Goal: Task Accomplishment & Management: Manage account settings

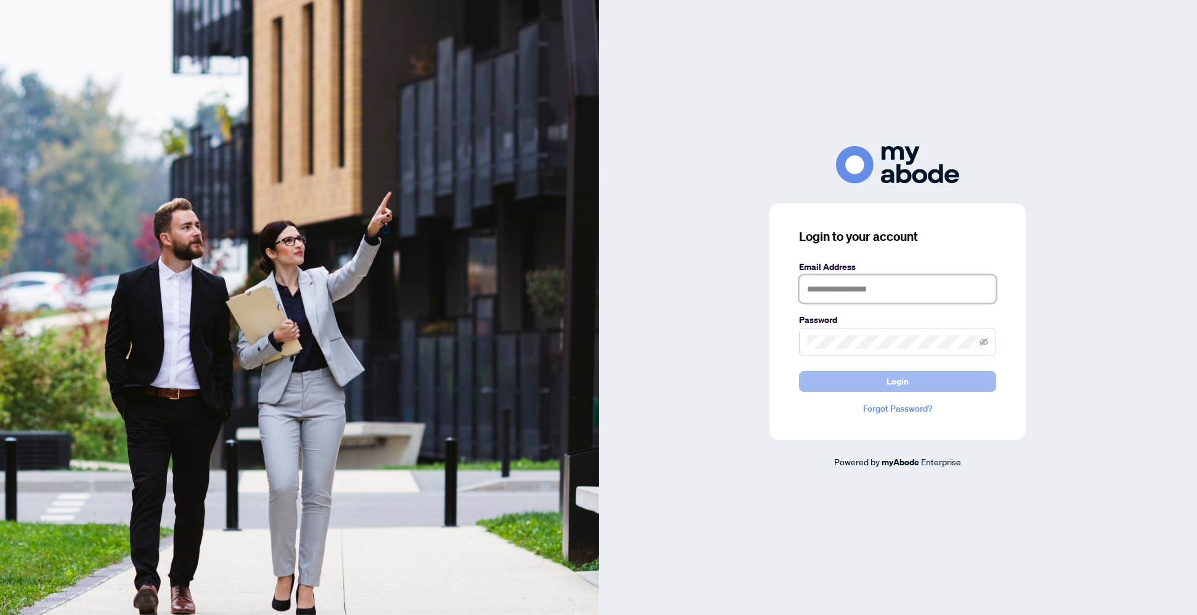
type input "**********"
click at [968, 386] on button "Login" at bounding box center [897, 381] width 197 height 21
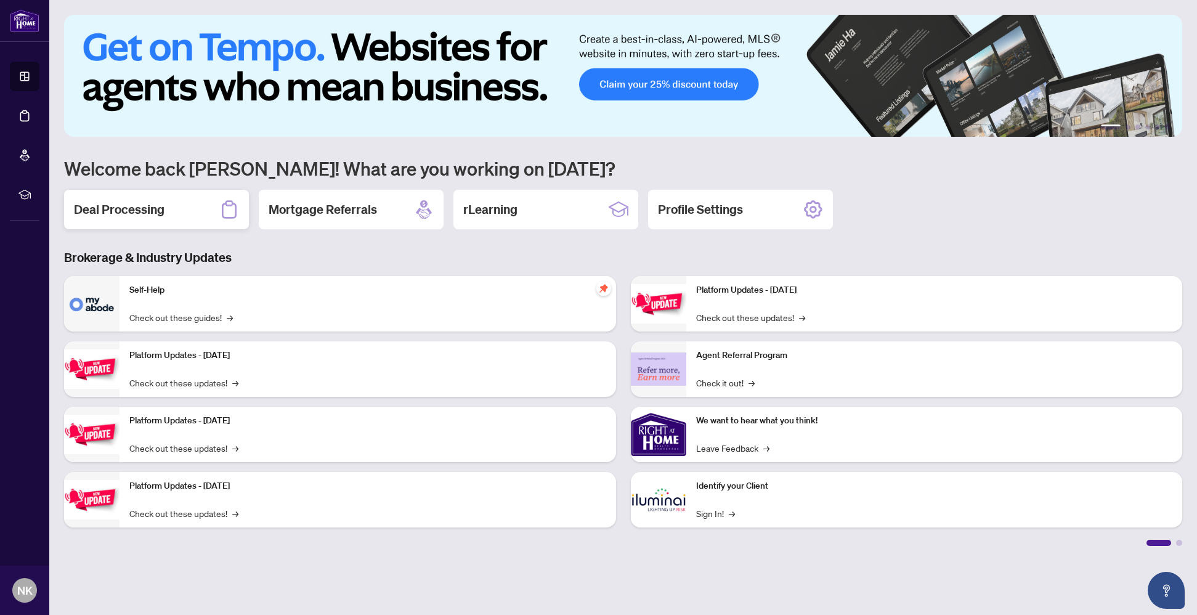
click at [218, 221] on div "Deal Processing" at bounding box center [156, 209] width 185 height 39
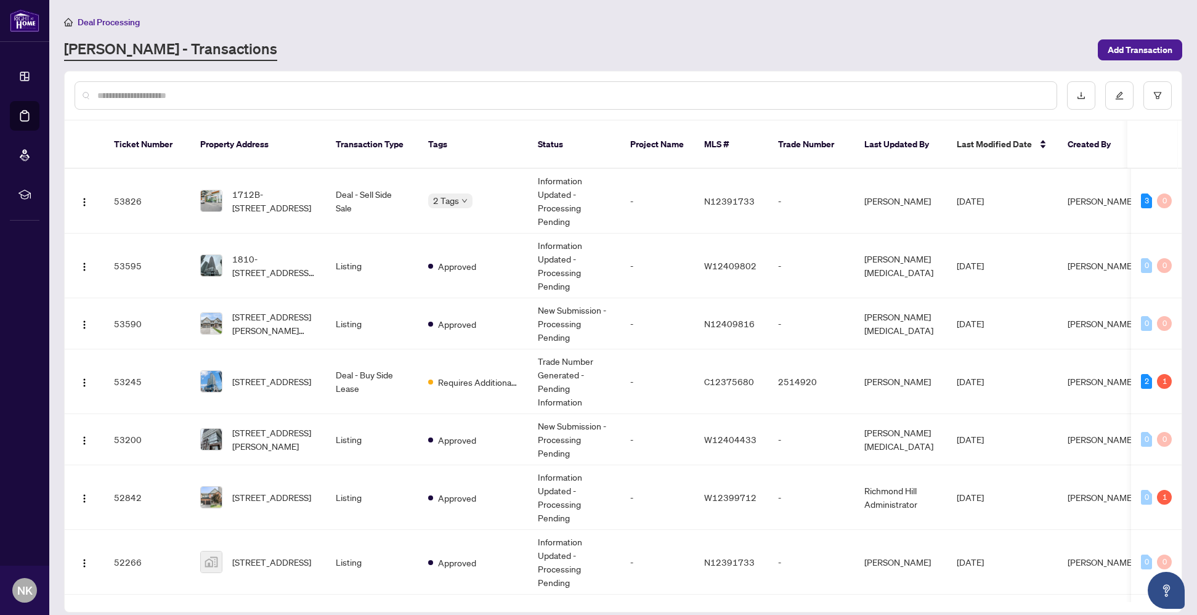
click at [250, 98] on input "text" at bounding box center [572, 96] width 950 height 14
type input "**"
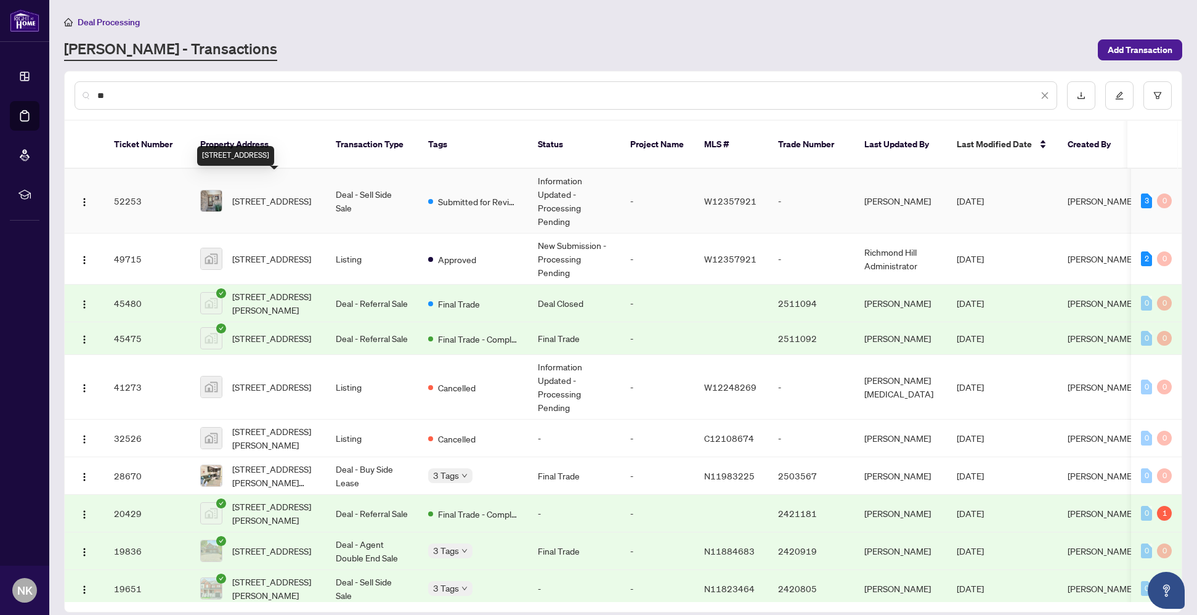
click at [274, 194] on span "34-3345 SILVERADO Dr, Mississauga, Ontario L5A 3Y8, Canada" at bounding box center [271, 201] width 79 height 14
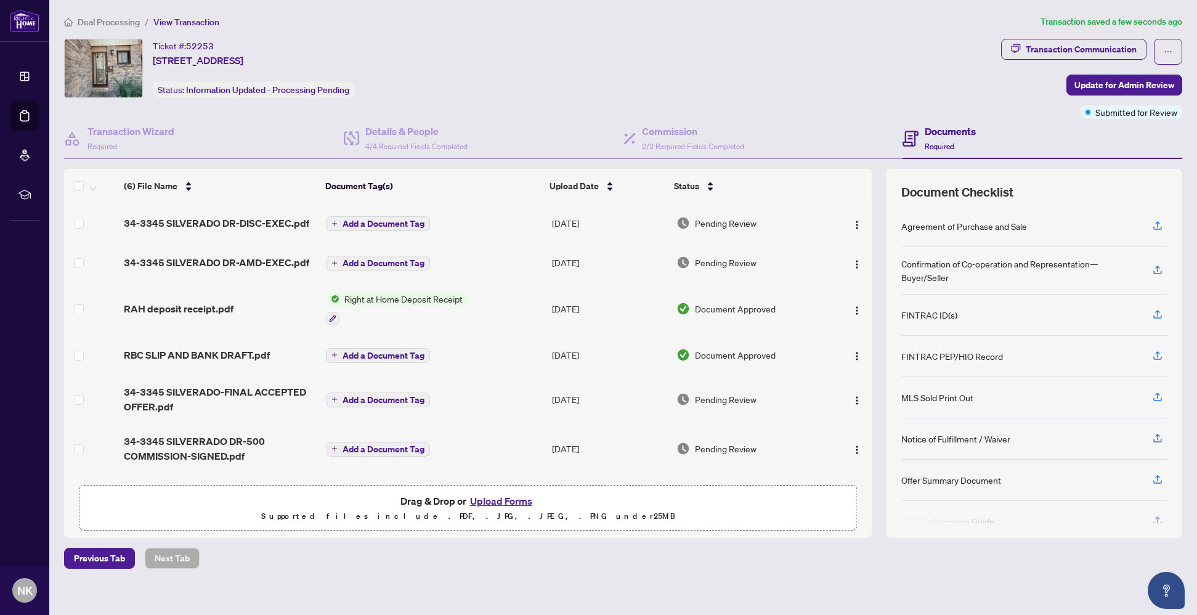
click at [1132, 101] on div "Submitted for Review" at bounding box center [1132, 101] width 0 height 0
click at [1076, 88] on span "Update for Admin Review" at bounding box center [1125, 85] width 100 height 20
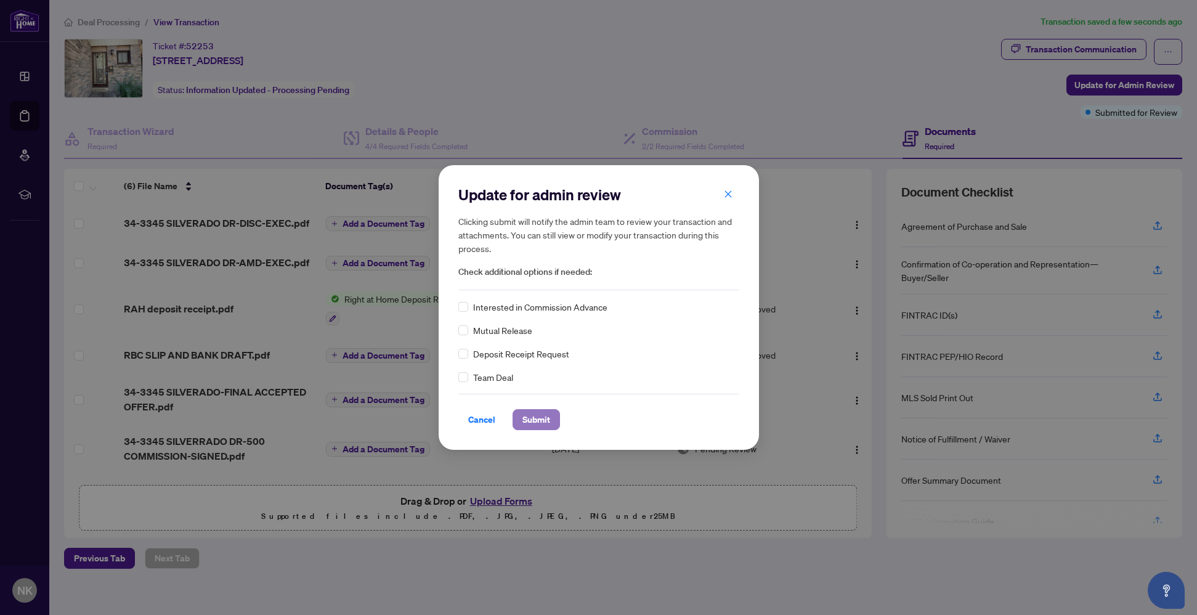
click at [544, 420] on span "Submit" at bounding box center [537, 420] width 28 height 20
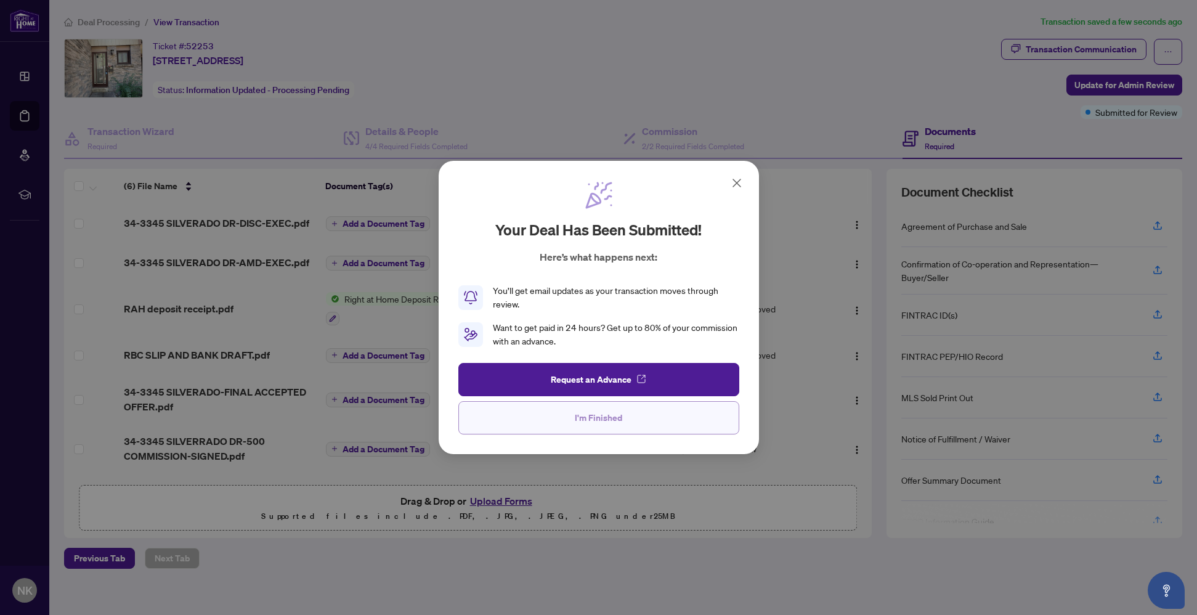
click at [689, 414] on button "I'm Finished" at bounding box center [599, 417] width 281 height 33
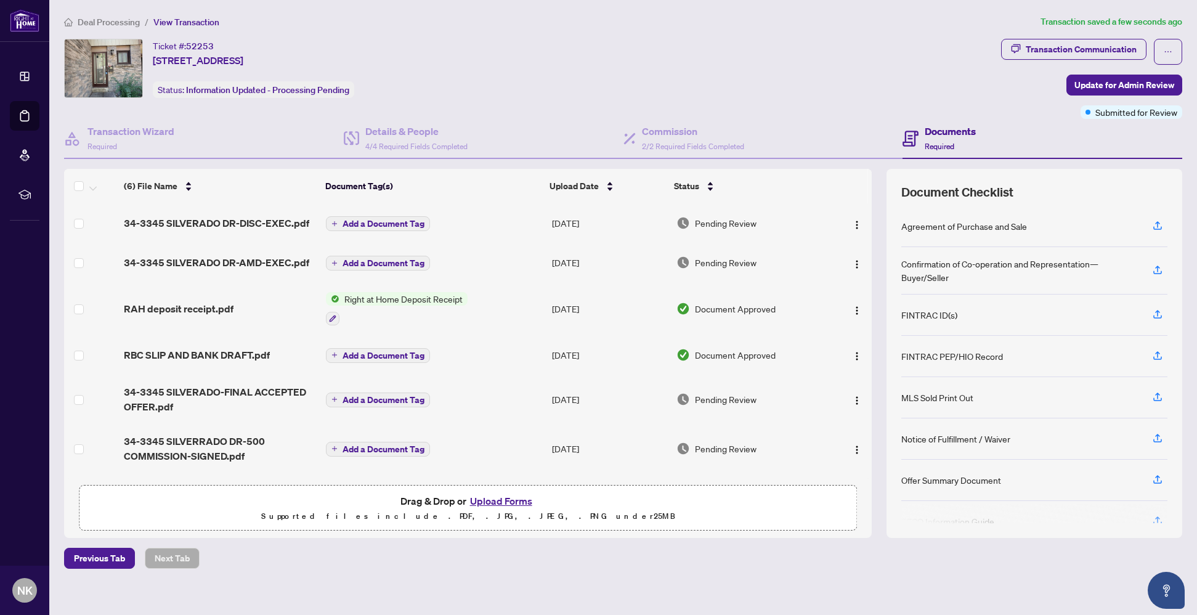
click at [689, 414] on td "Pending Review" at bounding box center [750, 399] width 156 height 49
